Goal: Information Seeking & Learning: Understand process/instructions

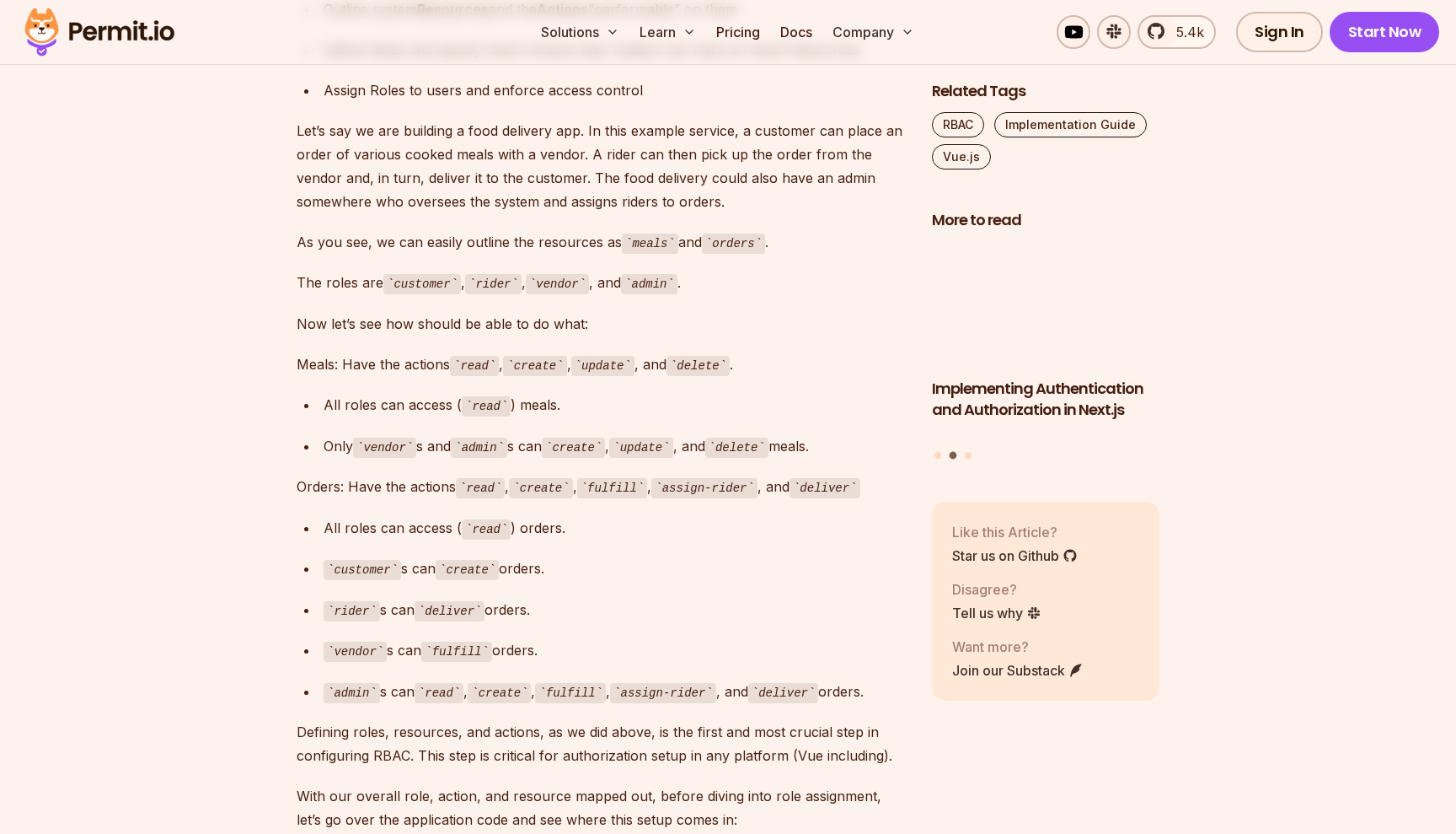
scroll to position [1688, 0]
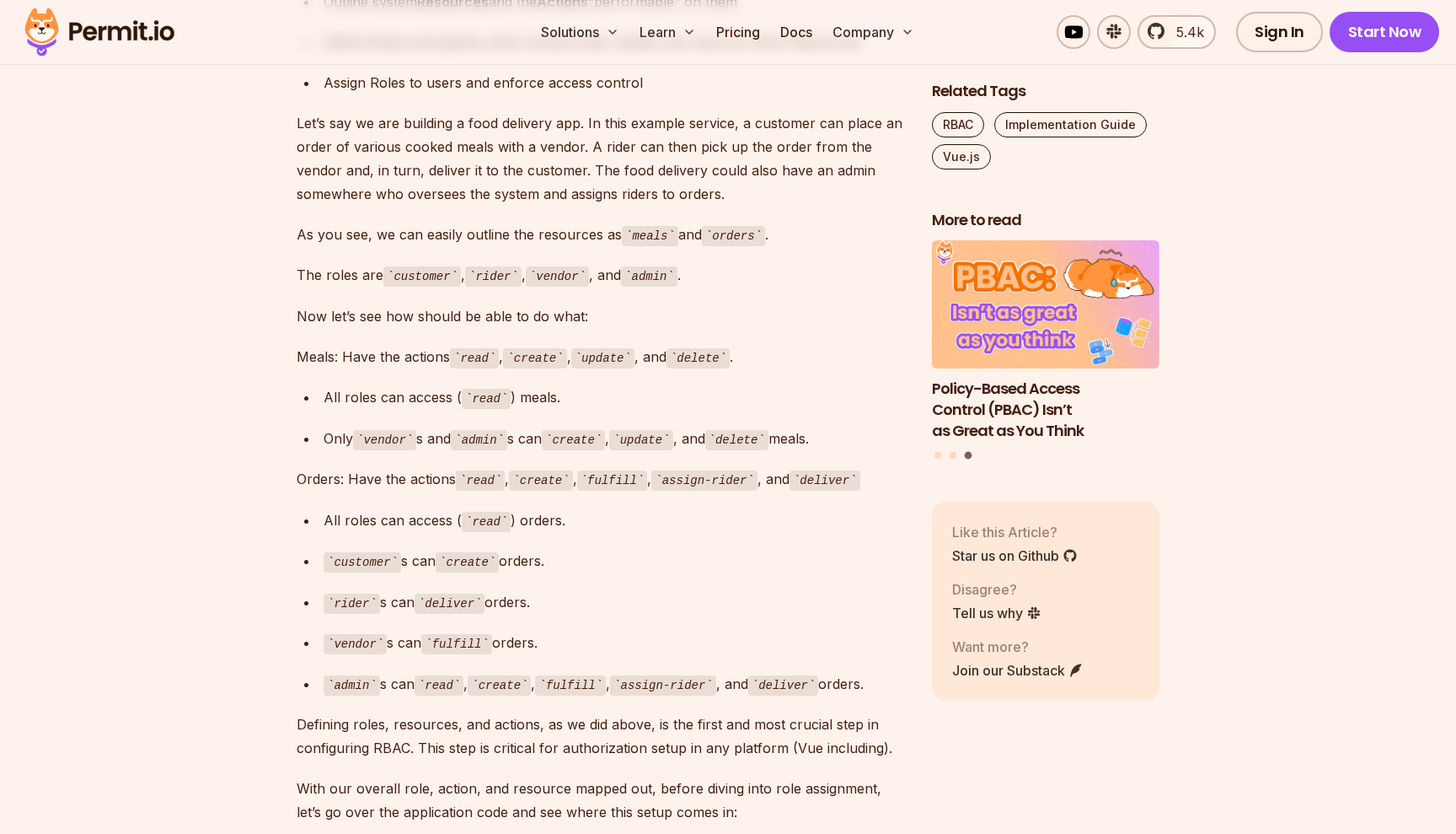
click at [319, 345] on p "Meals: Have the actions read , create , update , and delete ." at bounding box center [601, 357] width 608 height 25
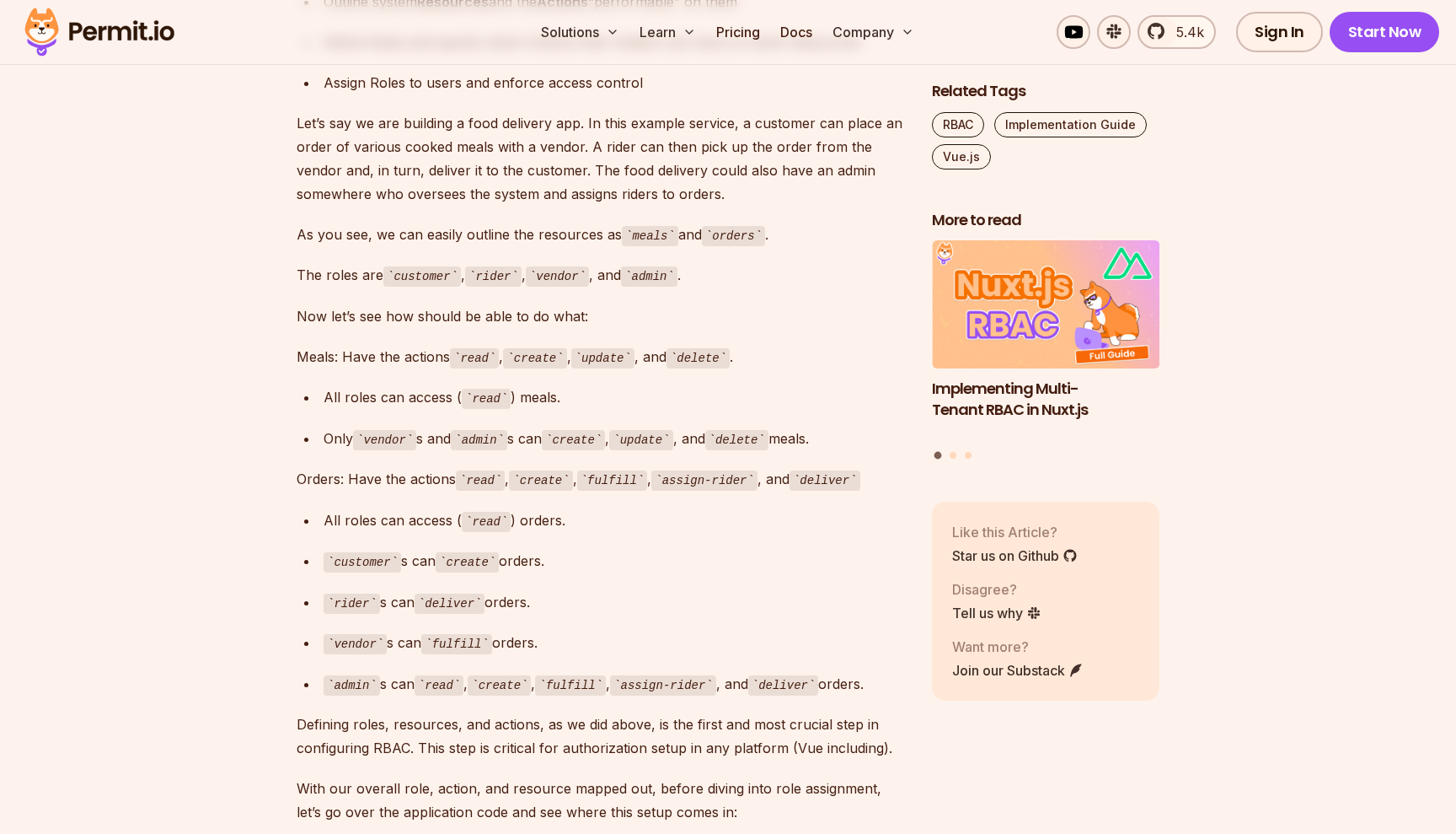
click at [781, 385] on div "All roles can access ( read ) meals." at bounding box center [614, 397] width 582 height 25
click at [479, 348] on code "read" at bounding box center [474, 358] width 48 height 20
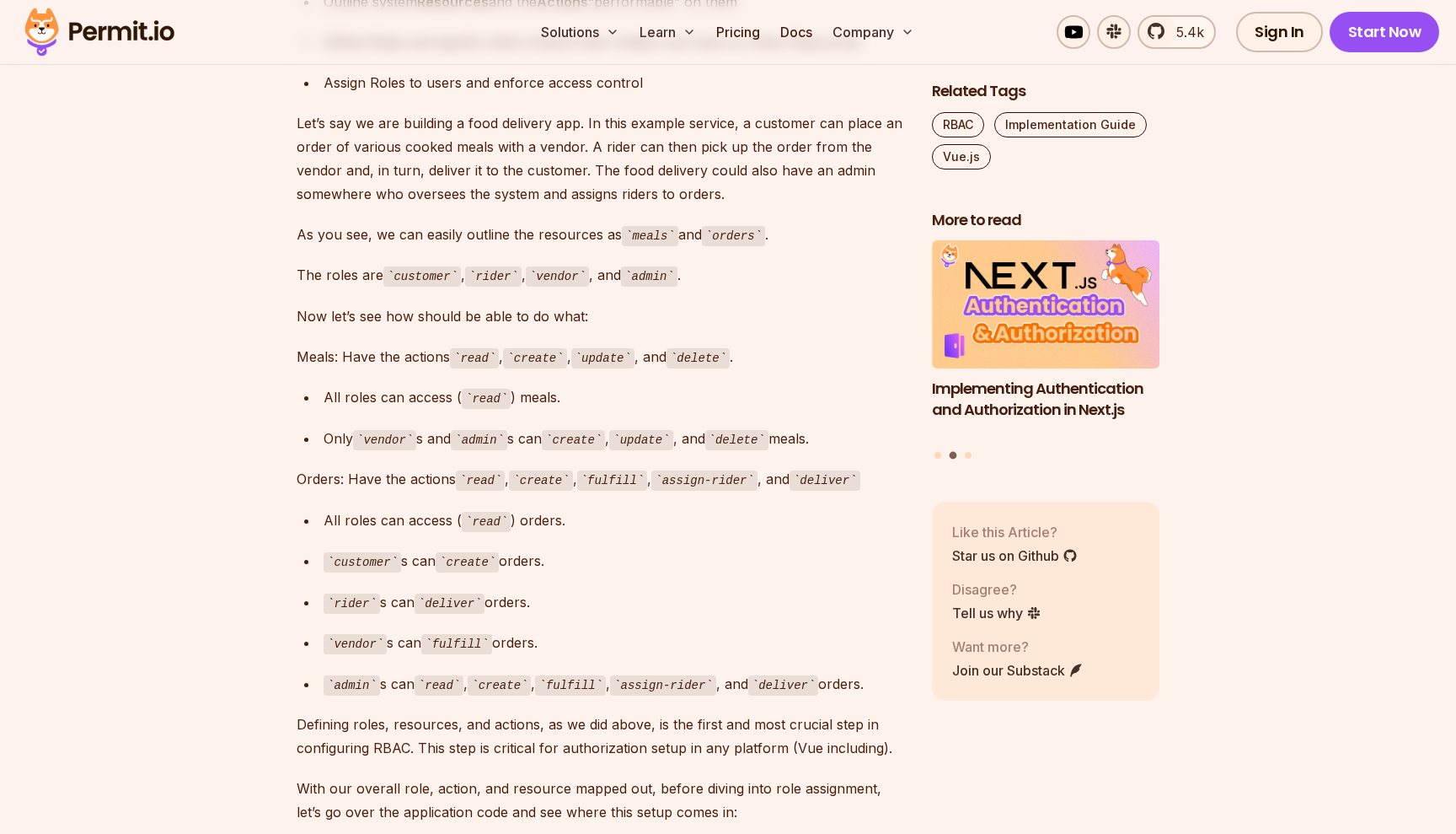
click at [537, 348] on code "create" at bounding box center [534, 358] width 63 height 20
click at [614, 348] on code "update" at bounding box center [603, 358] width 63 height 20
click at [577, 222] on p "As you see, we can easily outline the resources as meals and orders ." at bounding box center [601, 234] width 608 height 25
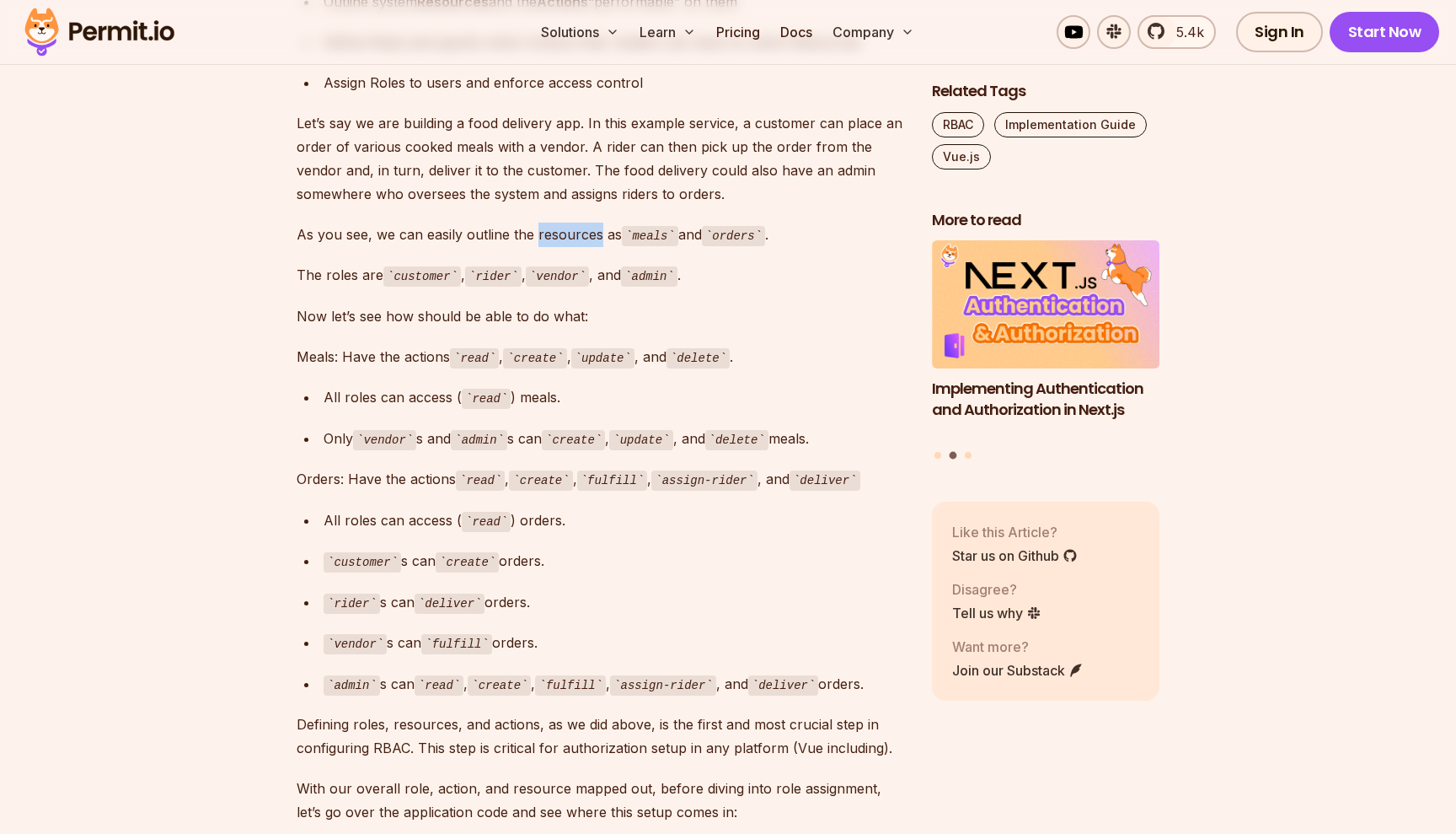
click at [577, 222] on p "As you see, we can easily outline the resources as meals and orders ." at bounding box center [601, 234] width 608 height 25
click at [540, 348] on code "create" at bounding box center [534, 358] width 63 height 20
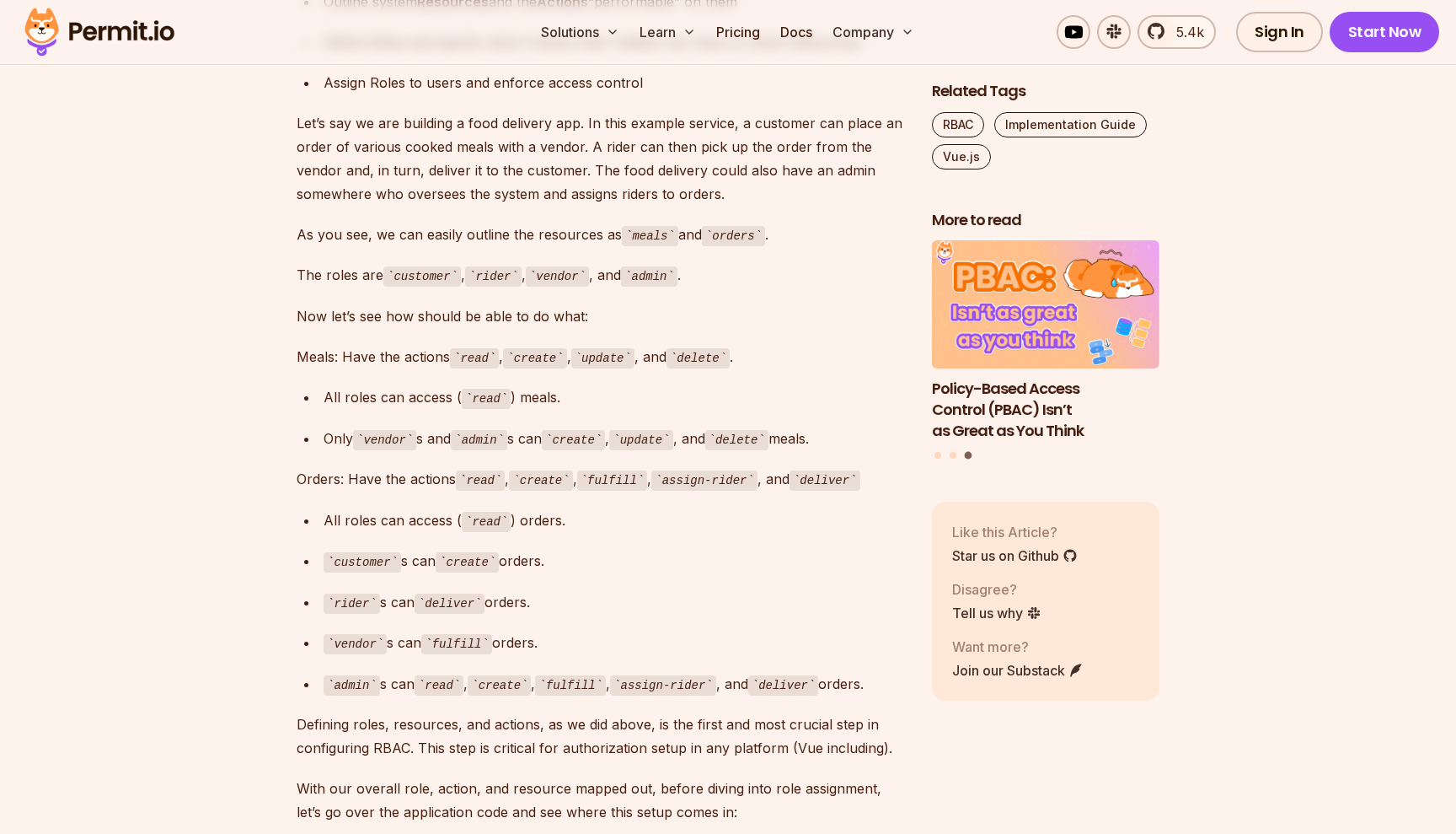
click at [627, 348] on code "update" at bounding box center [603, 358] width 63 height 20
click at [718, 348] on code "delete" at bounding box center [698, 358] width 63 height 20
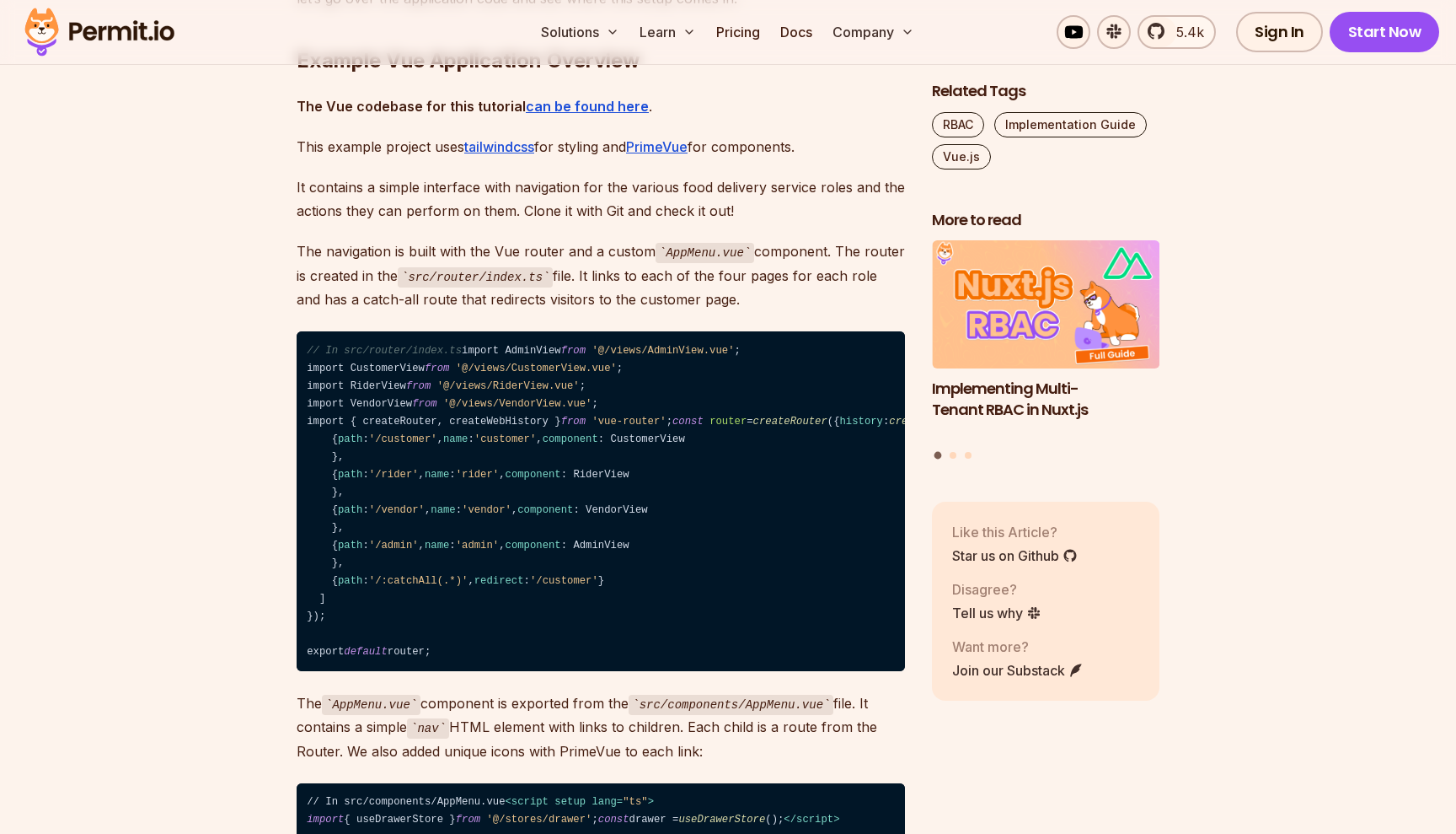
scroll to position [2511, 0]
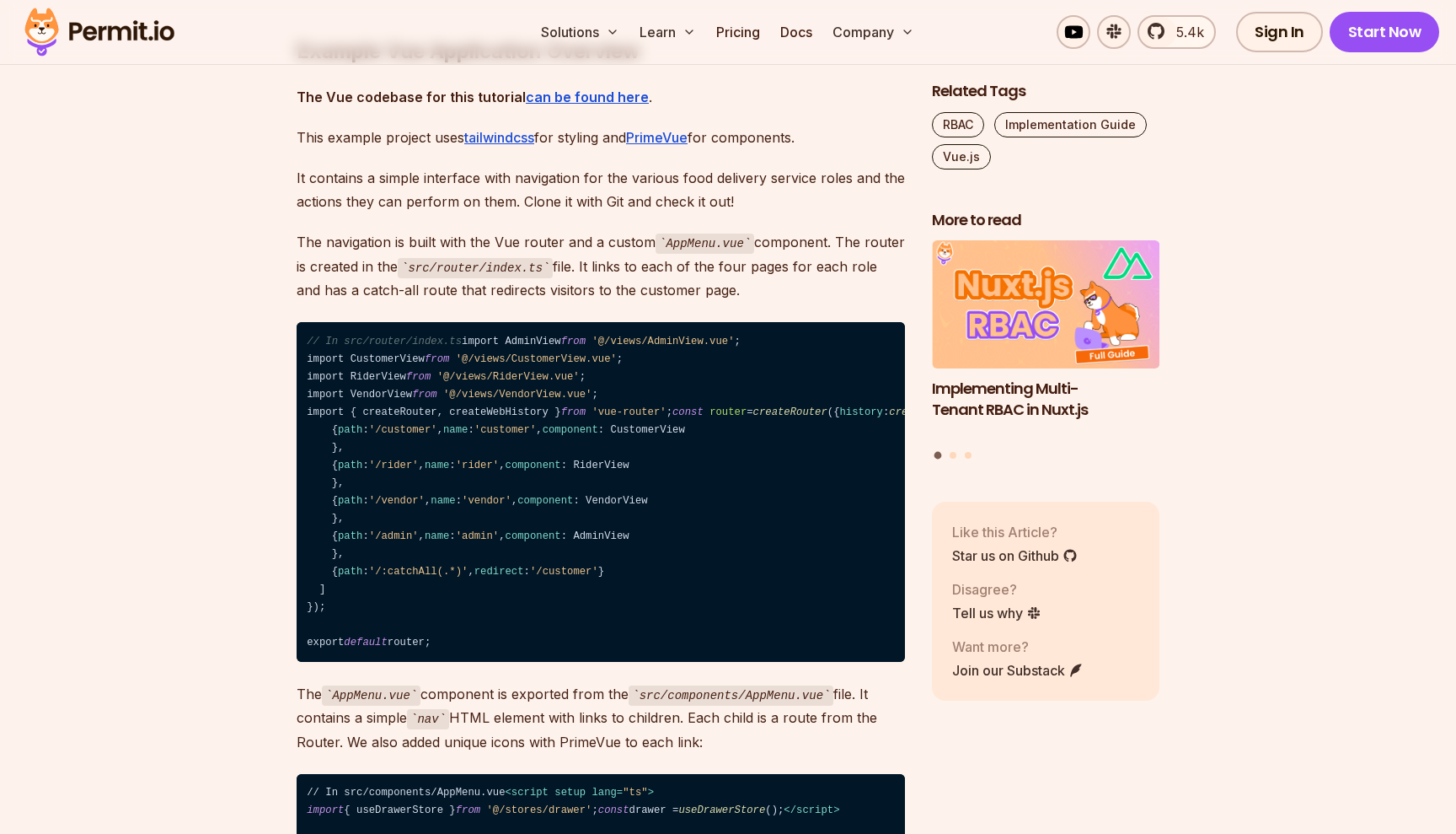
click at [387, 381] on code "// In src/router/index.ts import AdminView from '@/views/AdminView.vue' ; impor…" at bounding box center [601, 492] width 608 height 340
click at [387, 407] on code "// In src/router/index.ts import AdminView from '@/views/AdminView.vue' ; impor…" at bounding box center [601, 492] width 608 height 340
click at [393, 397] on code "// In src/router/index.ts import AdminView from '@/views/AdminView.vue' ; impor…" at bounding box center [601, 492] width 608 height 340
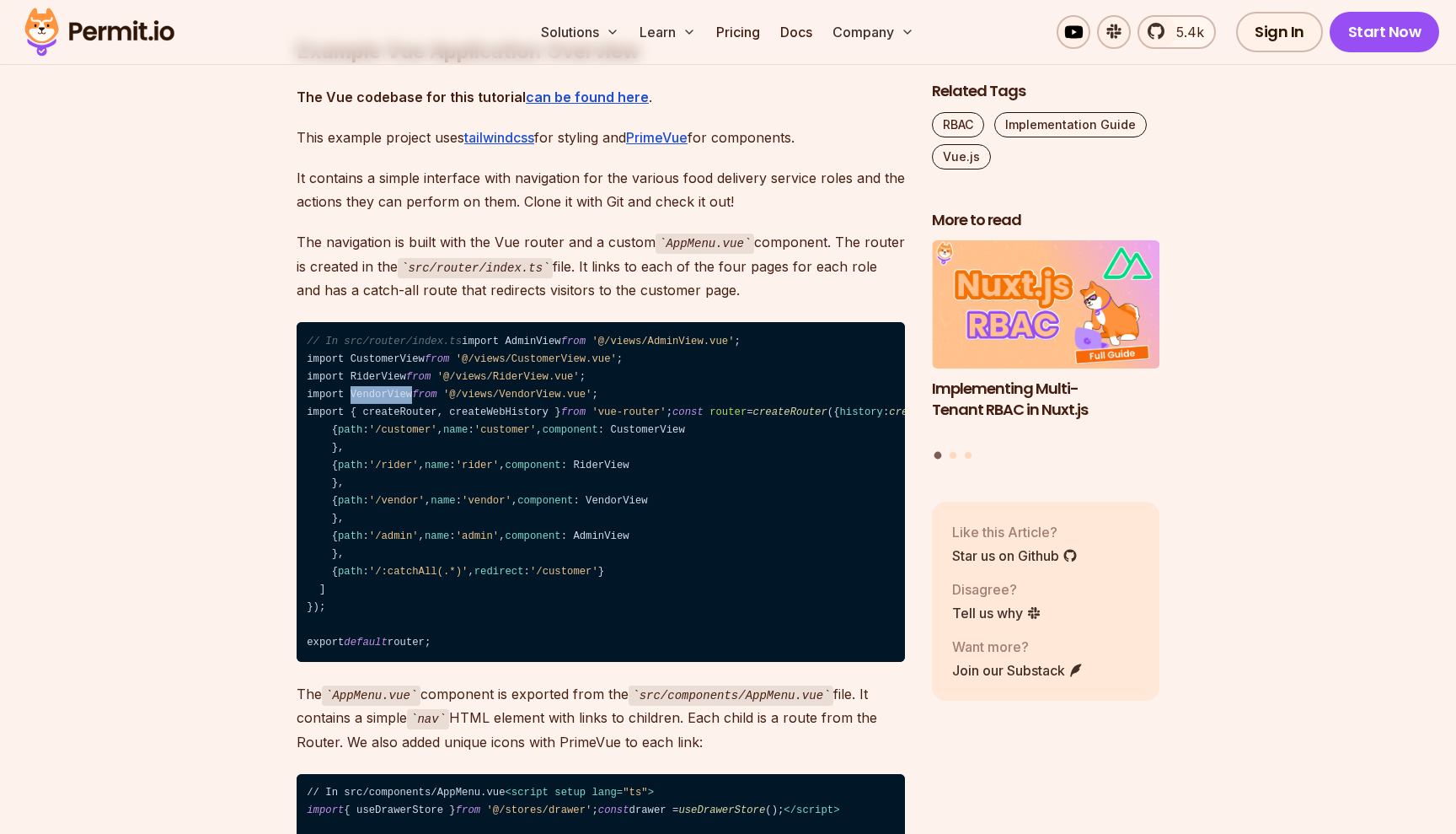
click at [393, 397] on code "// In src/router/index.ts import AdminView from '@/views/AdminView.vue' ; impor…" at bounding box center [601, 492] width 608 height 340
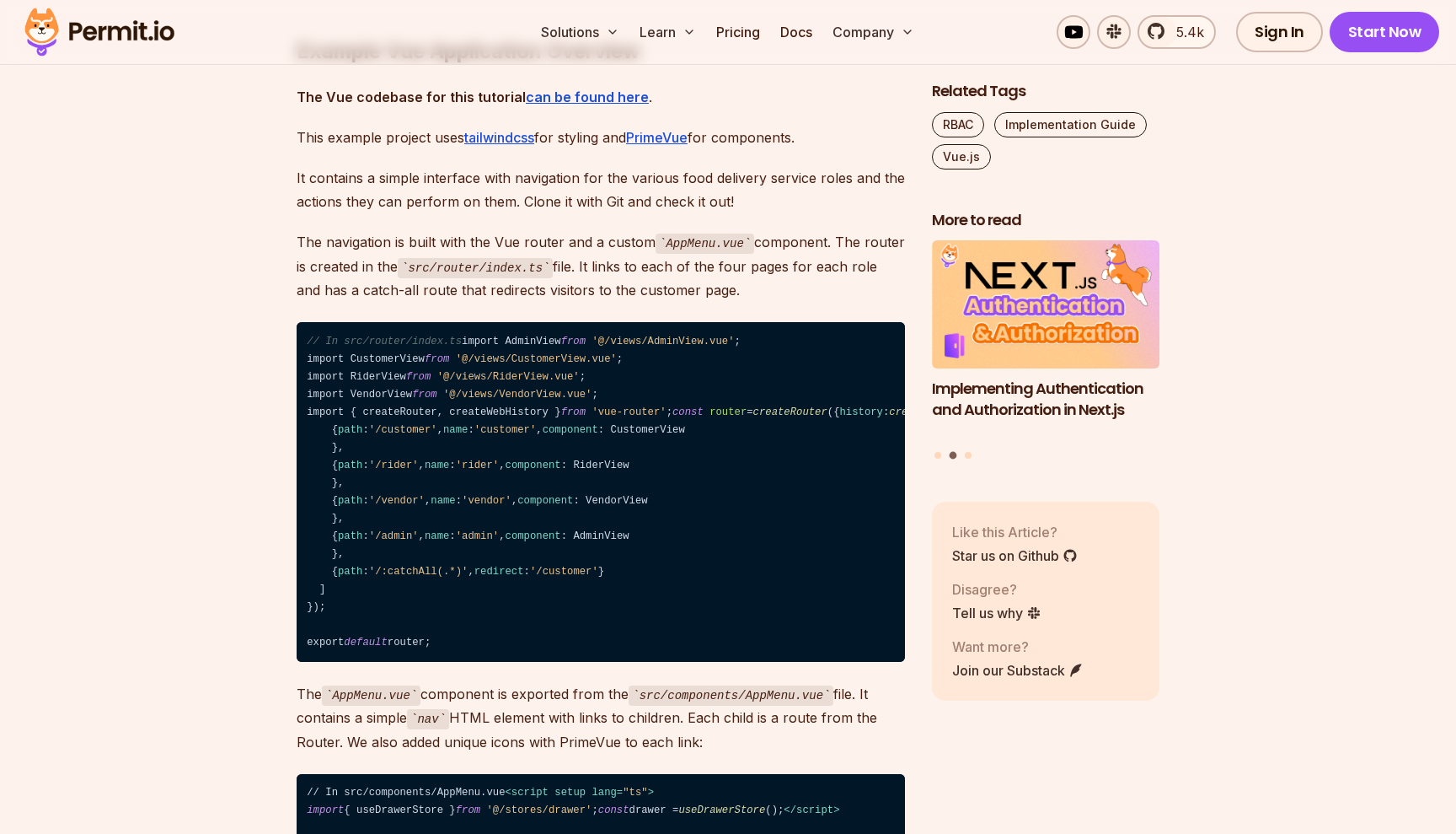
click at [394, 416] on code "// In src/router/index.ts import AdminView from '@/views/AdminView.vue' ; impor…" at bounding box center [601, 492] width 608 height 340
click at [517, 418] on code "// In src/router/index.ts import AdminView from '@/views/AdminView.vue' ; impor…" at bounding box center [601, 492] width 608 height 340
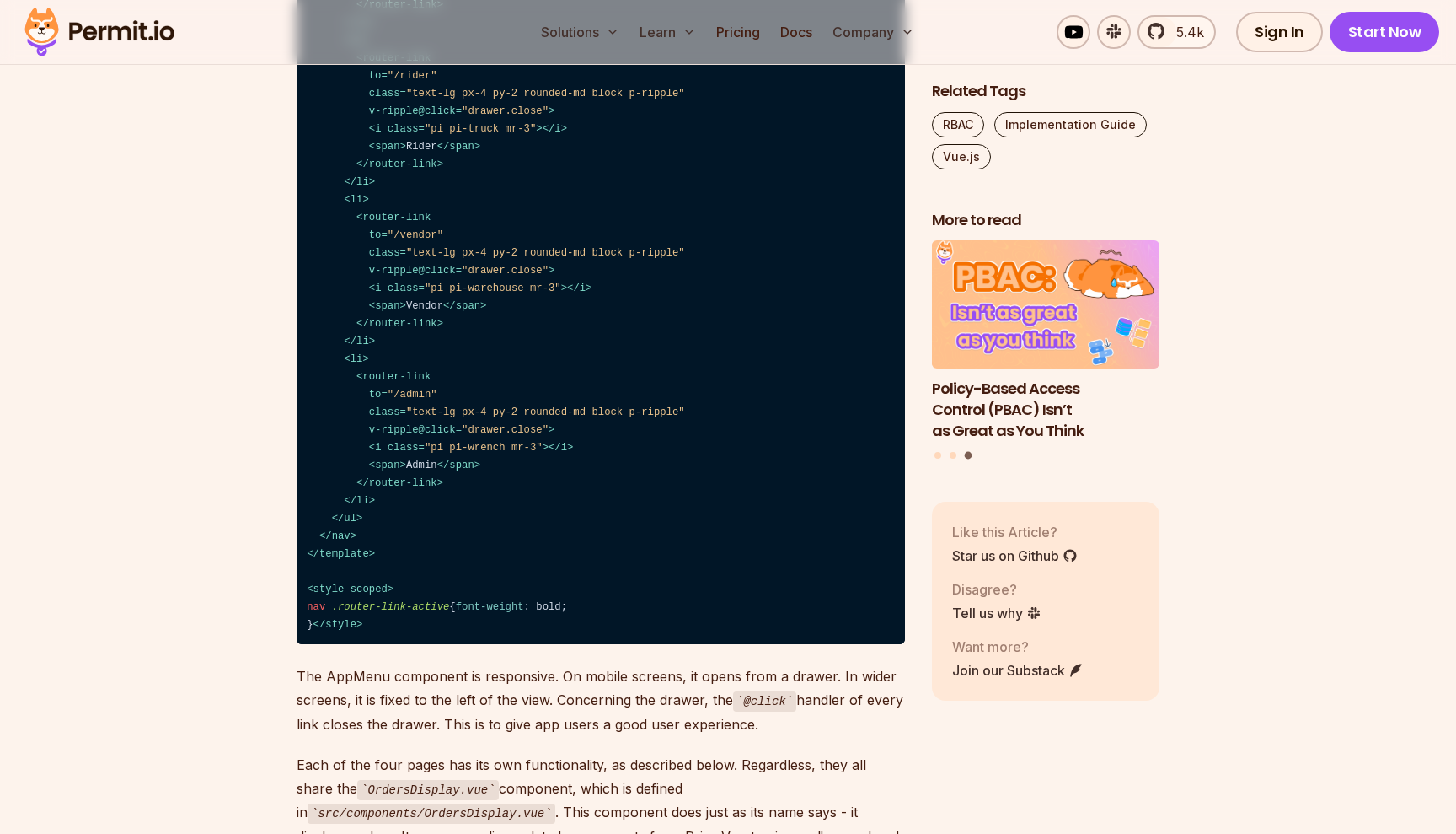
scroll to position [3528, 0]
click at [400, 11] on span "router-link" at bounding box center [403, 5] width 68 height 12
click at [402, 388] on code "// In src/components/AppMenu.vue < script setup lang = "ts" > import { useDrawe…" at bounding box center [601, 200] width 608 height 888
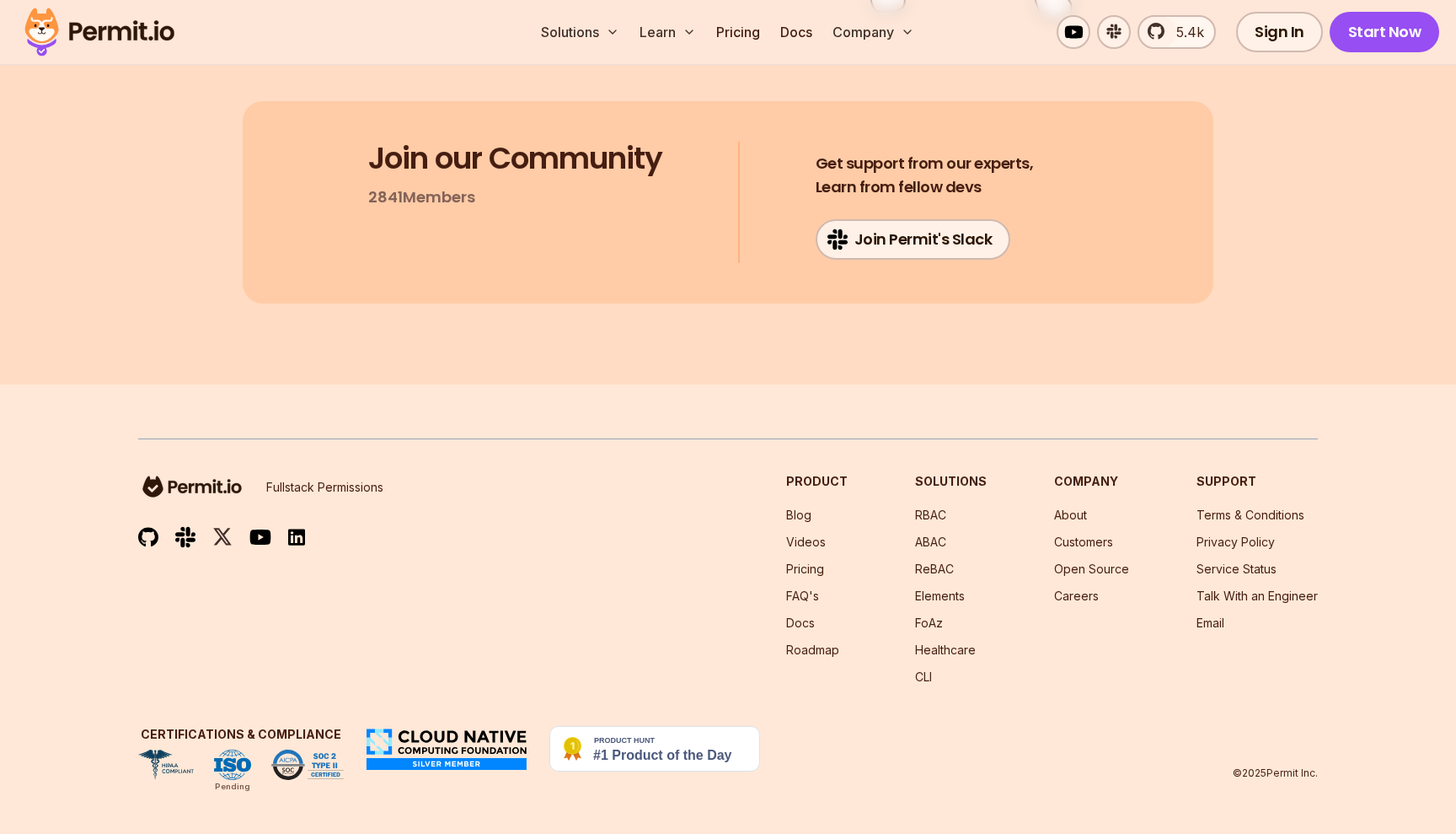
scroll to position [12114, 0]
click at [134, 38] on img at bounding box center [99, 32] width 165 height 57
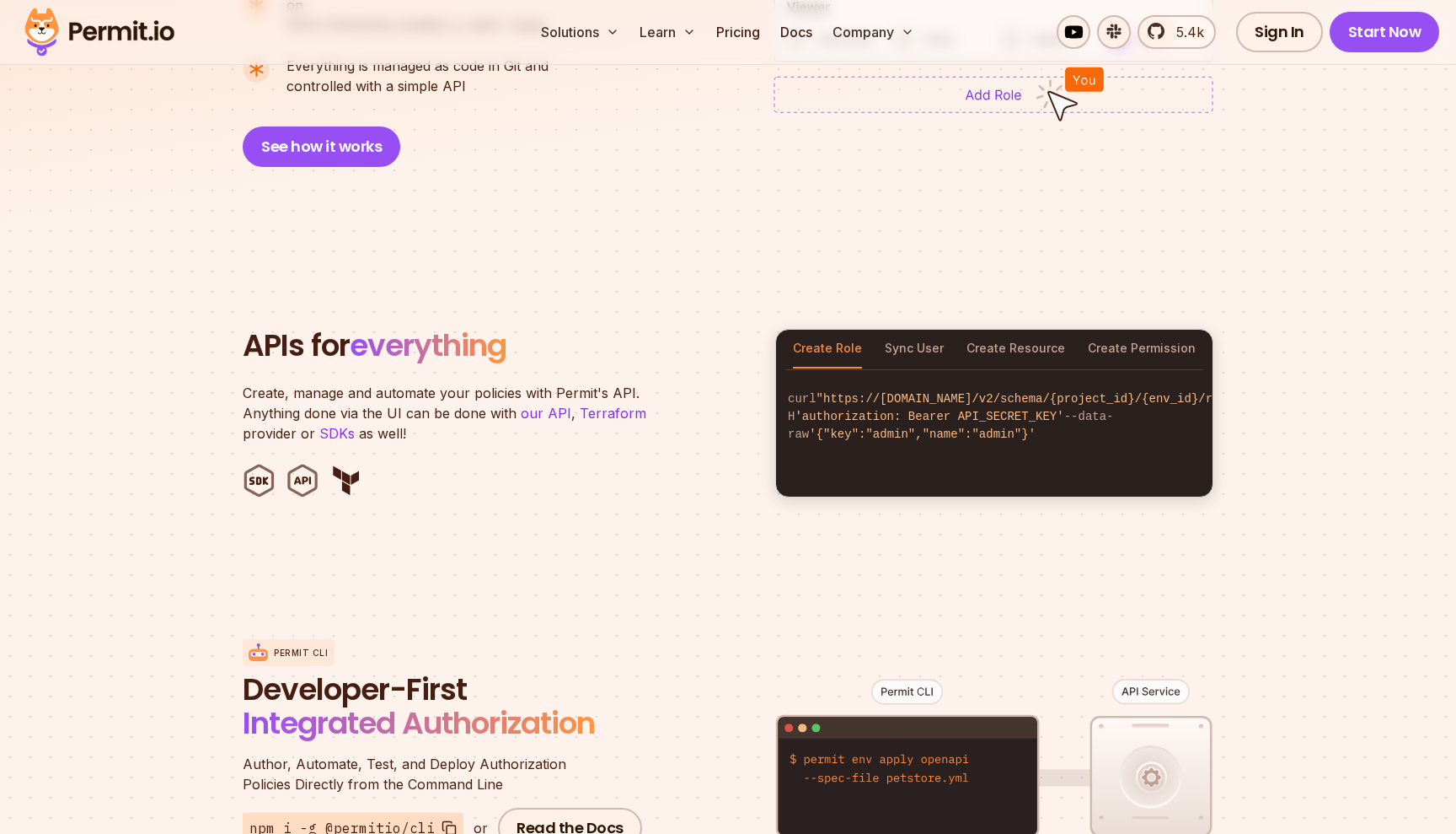
scroll to position [1505, 0]
